Goal: Find specific page/section

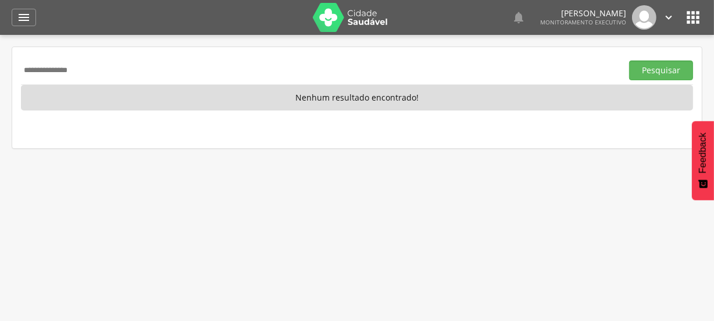
click at [323, 22] on img at bounding box center [351, 17] width 76 height 29
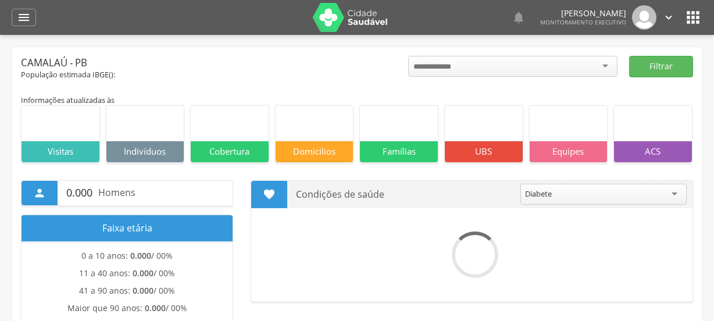
click at [325, 20] on img at bounding box center [351, 17] width 76 height 29
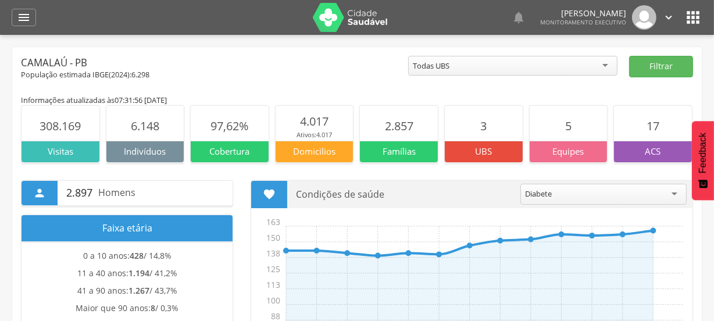
click at [332, 13] on img at bounding box center [351, 17] width 76 height 29
click at [332, 20] on img at bounding box center [351, 17] width 76 height 29
click at [28, 18] on icon "" at bounding box center [24, 17] width 14 height 14
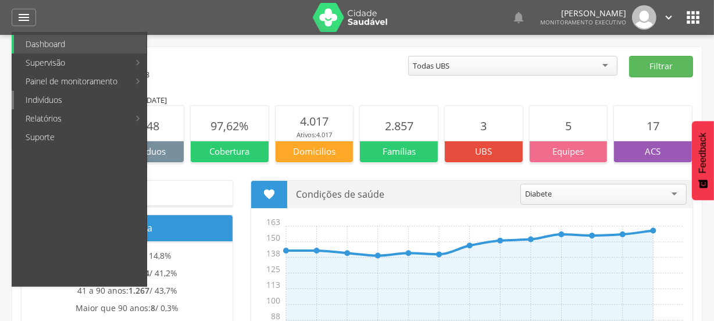
click at [46, 96] on link "Indivíduos" at bounding box center [80, 100] width 133 height 19
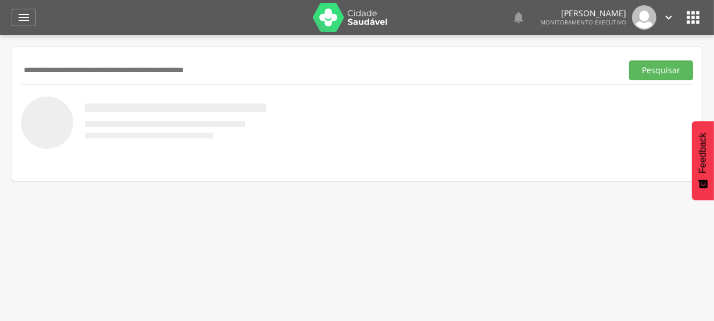
click at [98, 69] on input "text" at bounding box center [319, 70] width 596 height 20
type input "*"
click at [90, 245] on div " Supervisão  Distritos  Ubs Coordenador: - Camalaú / [GEOGRAPHIC_DATA] Inter…" at bounding box center [357, 195] width 714 height 321
